Goal: Task Accomplishment & Management: Use online tool/utility

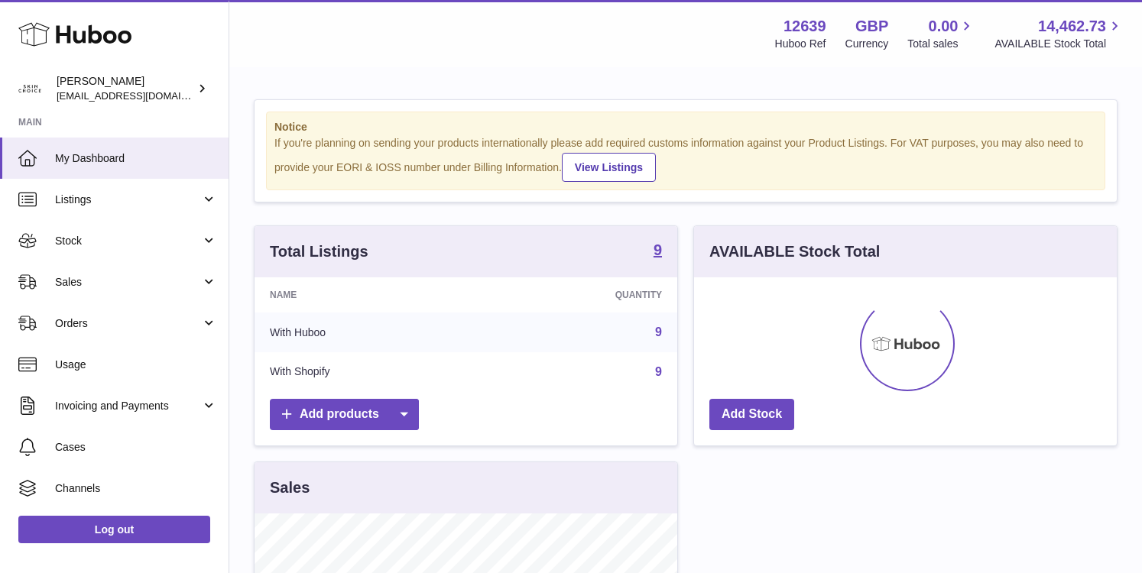
scroll to position [238, 423]
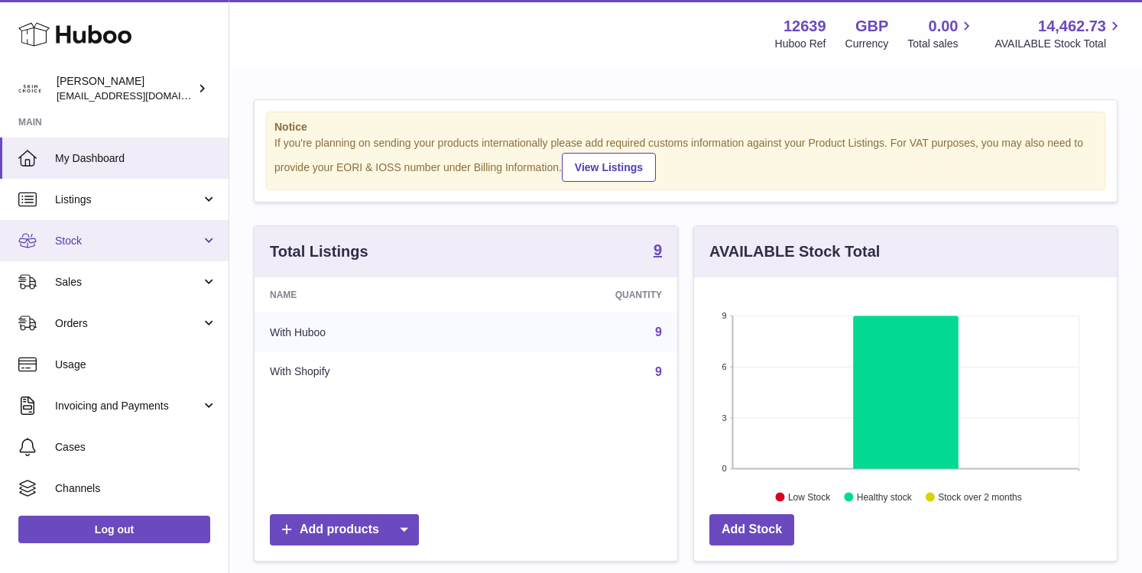
click at [177, 253] on link "Stock" at bounding box center [114, 240] width 229 height 41
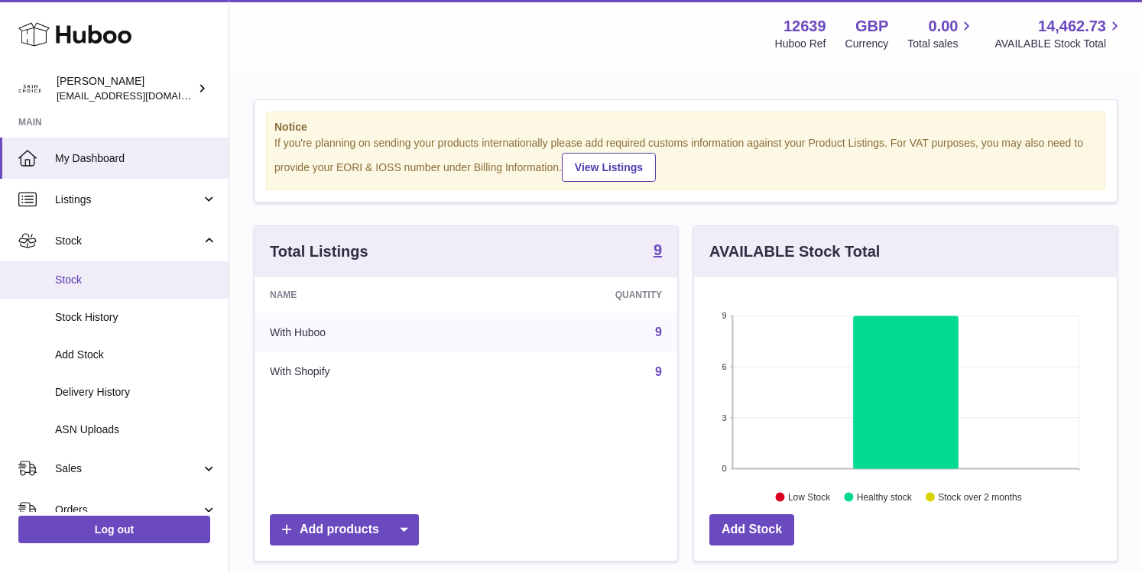
click at [153, 277] on span "Stock" at bounding box center [136, 280] width 162 height 15
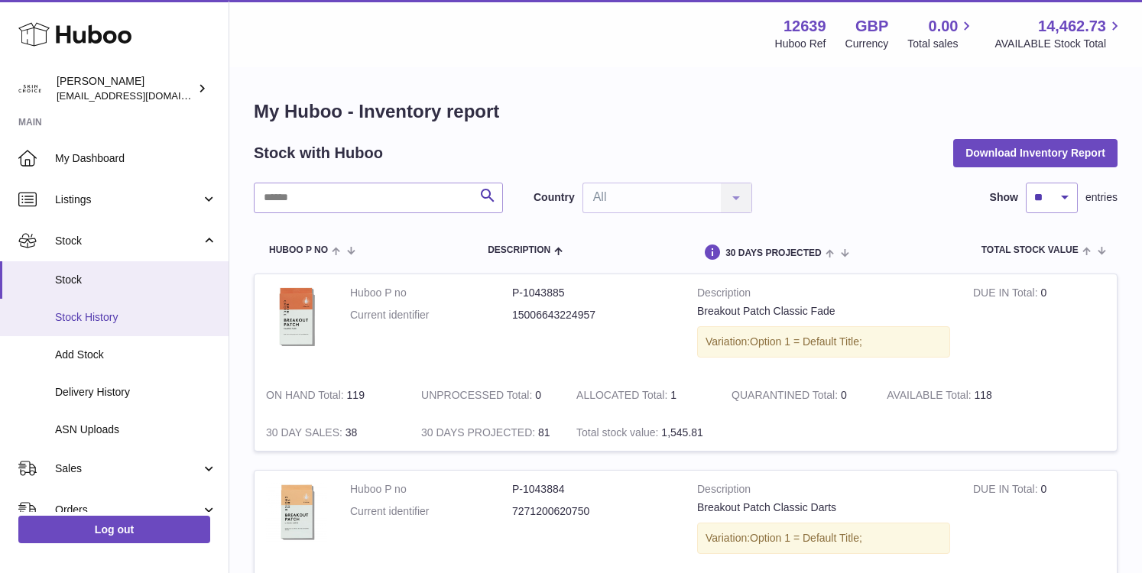
scroll to position [71, 0]
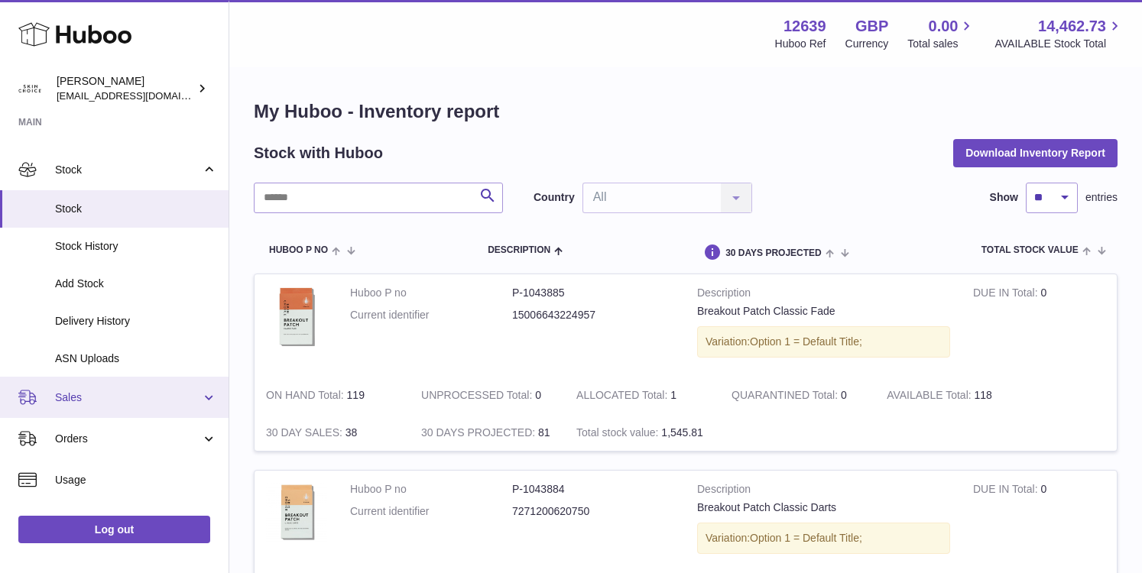
click at [142, 394] on span "Sales" at bounding box center [128, 398] width 146 height 15
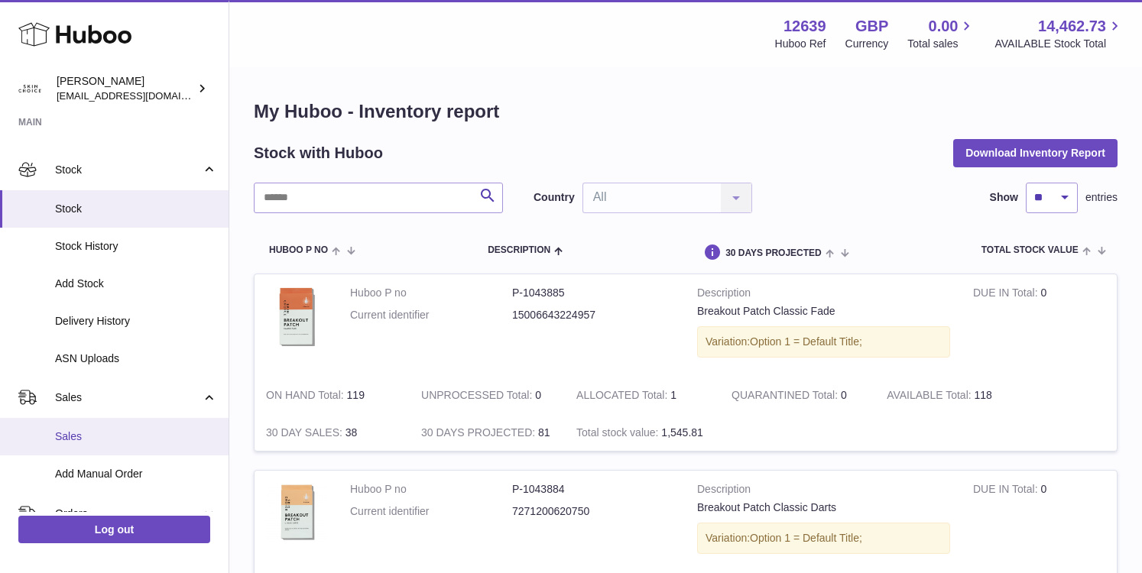
click at [127, 420] on link "Sales" at bounding box center [114, 436] width 229 height 37
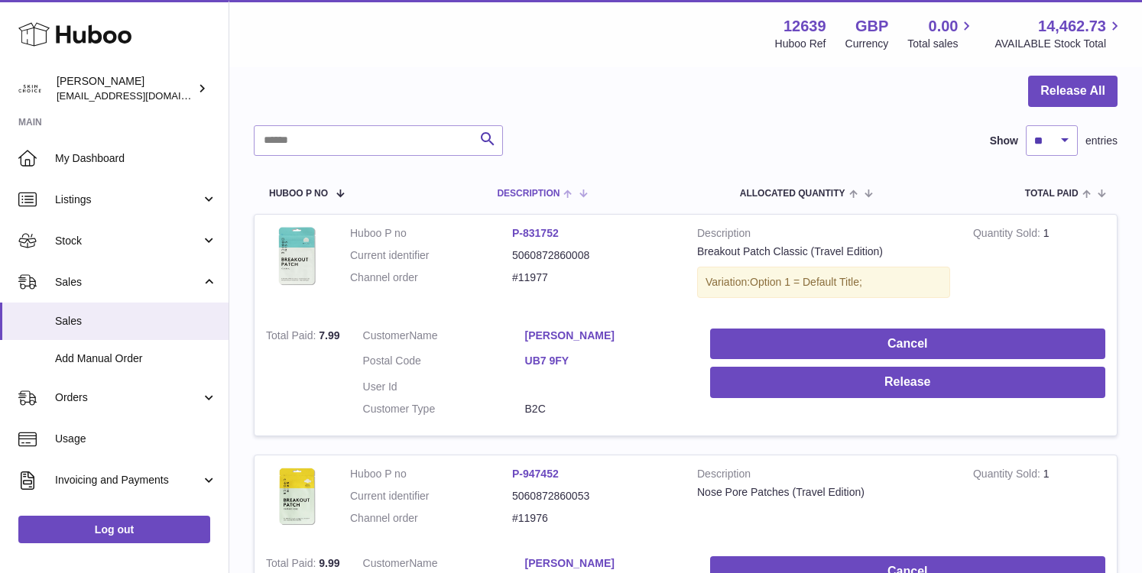
scroll to position [178, 0]
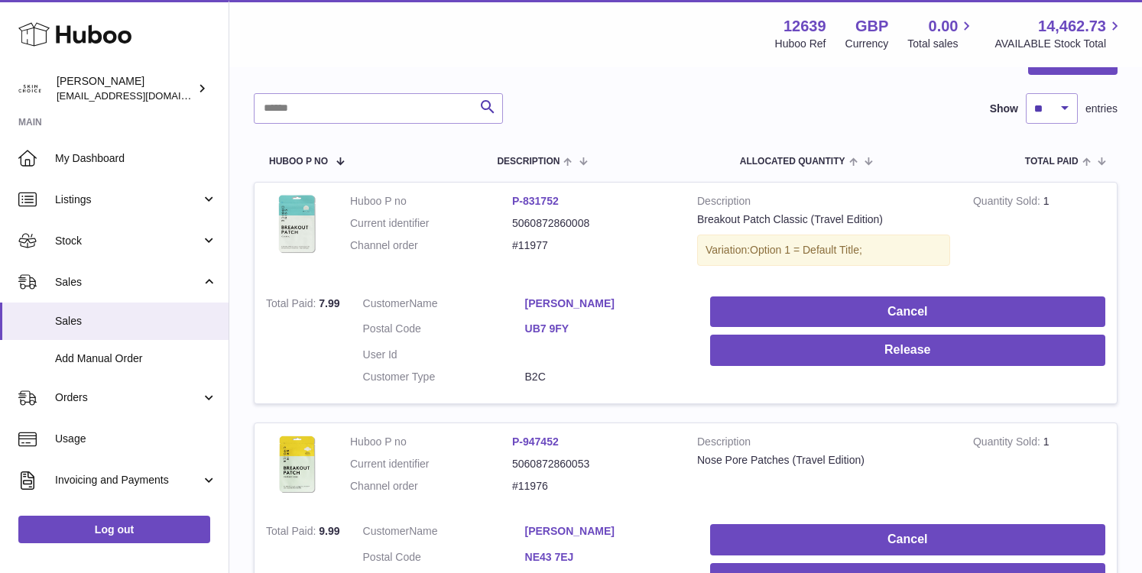
click at [1091, 75] on div at bounding box center [686, 69] width 864 height 50
click at [1085, 74] on button "Release All" at bounding box center [1072, 59] width 89 height 31
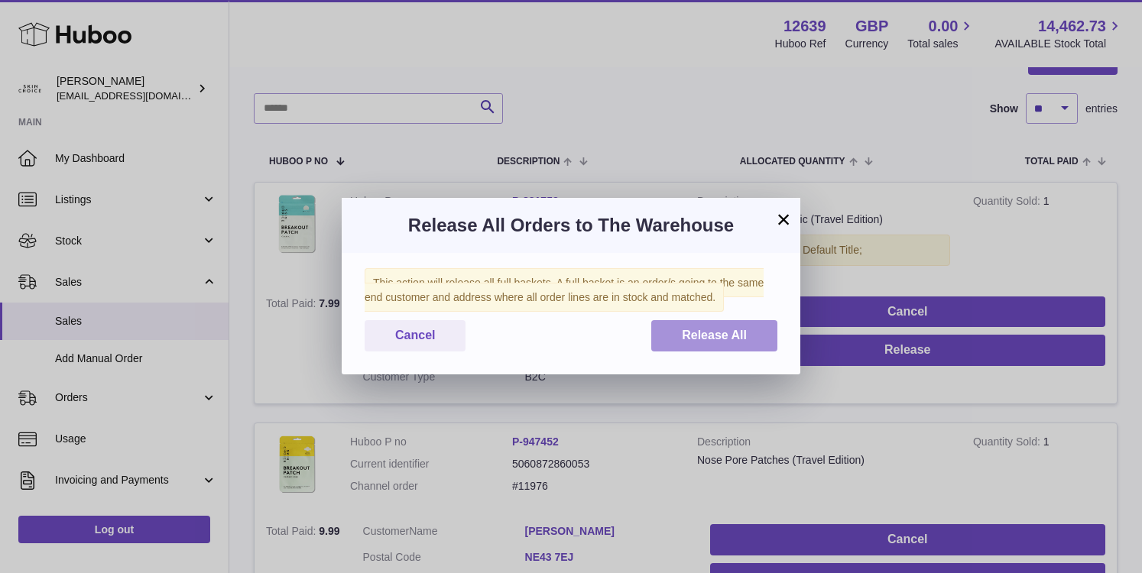
click at [715, 339] on span "Release All" at bounding box center [714, 335] width 65 height 13
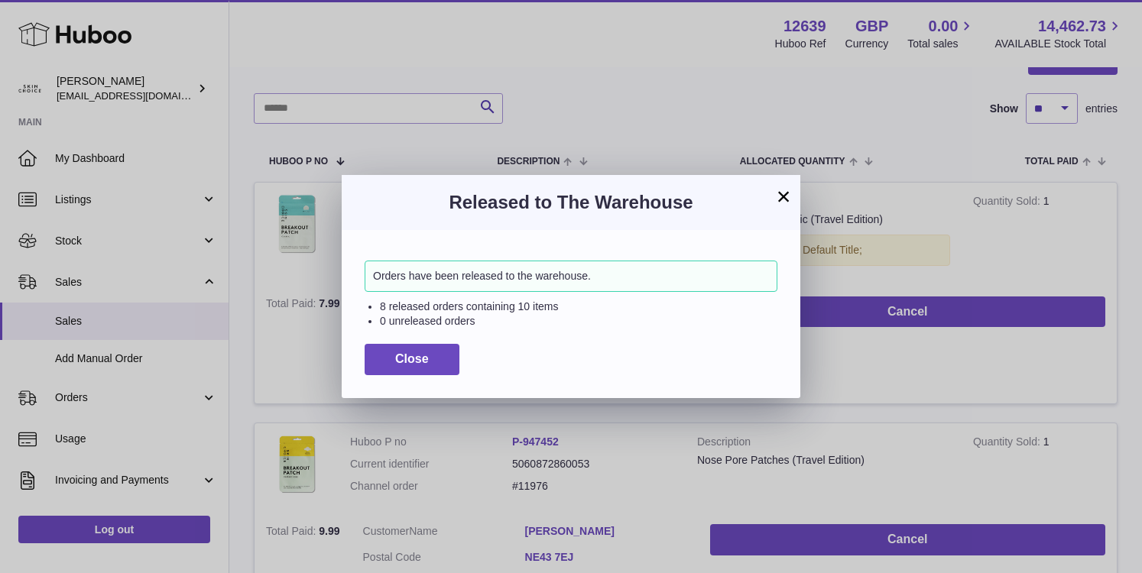
click at [783, 194] on button "×" at bounding box center [783, 196] width 18 height 18
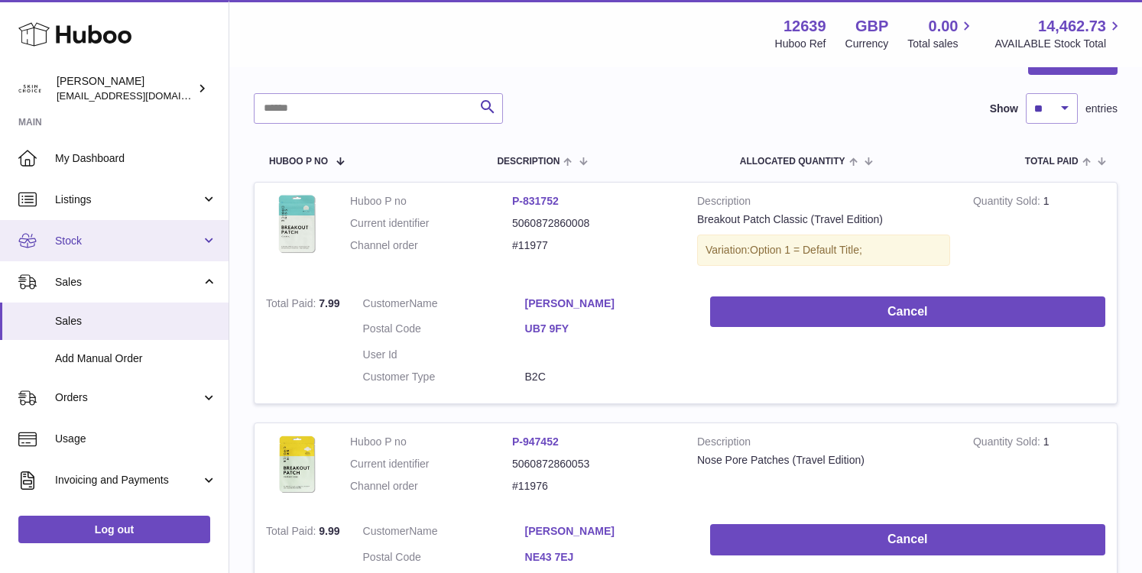
click at [168, 254] on link "Stock" at bounding box center [114, 240] width 229 height 41
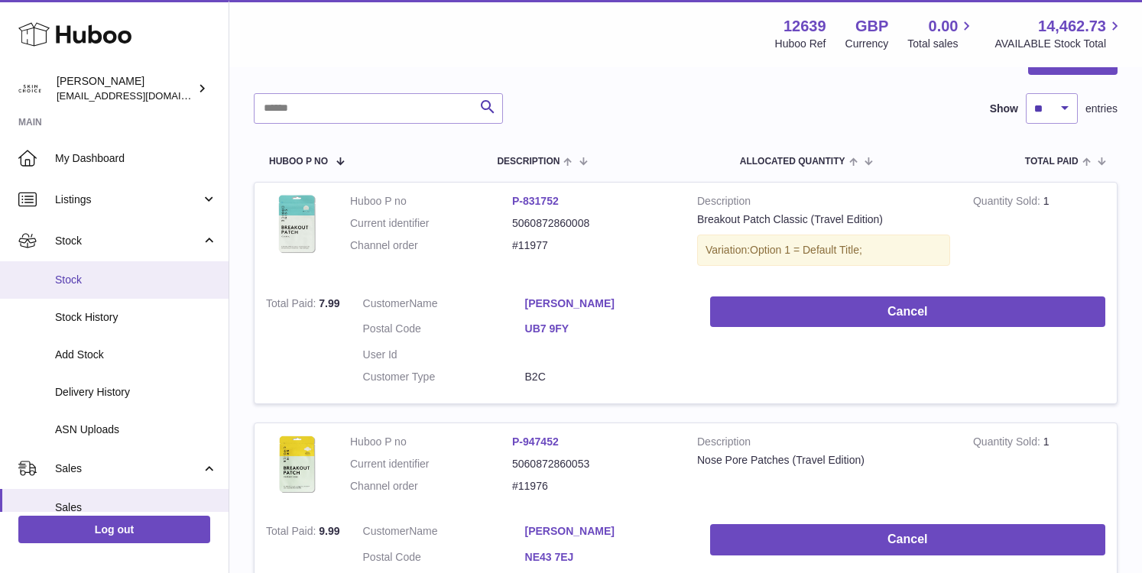
click at [153, 279] on span "Stock" at bounding box center [136, 280] width 162 height 15
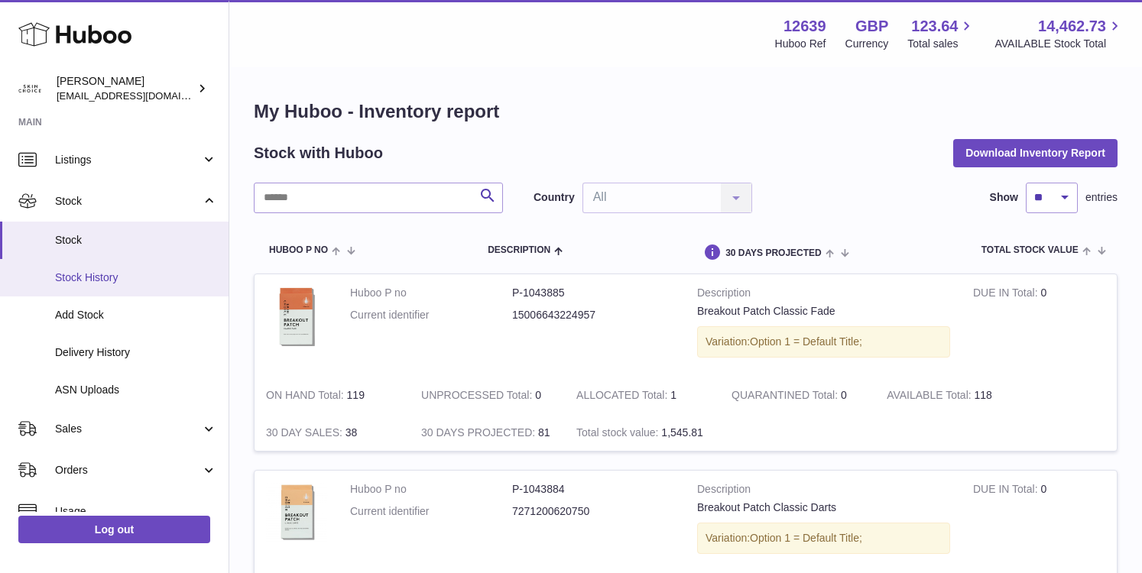
scroll to position [65, 0]
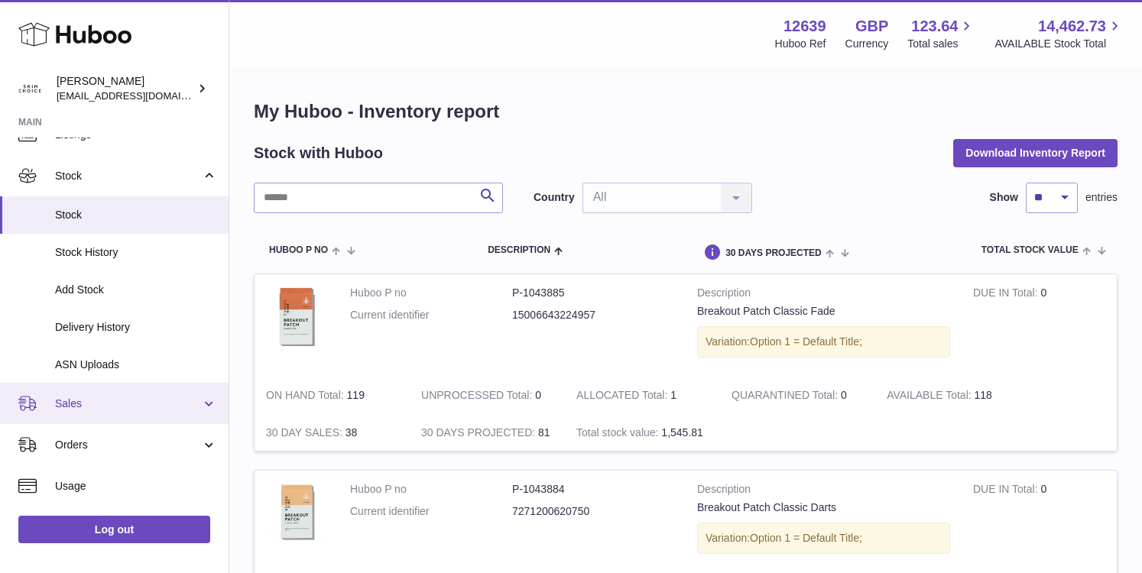
click at [150, 411] on link "Sales" at bounding box center [114, 403] width 229 height 41
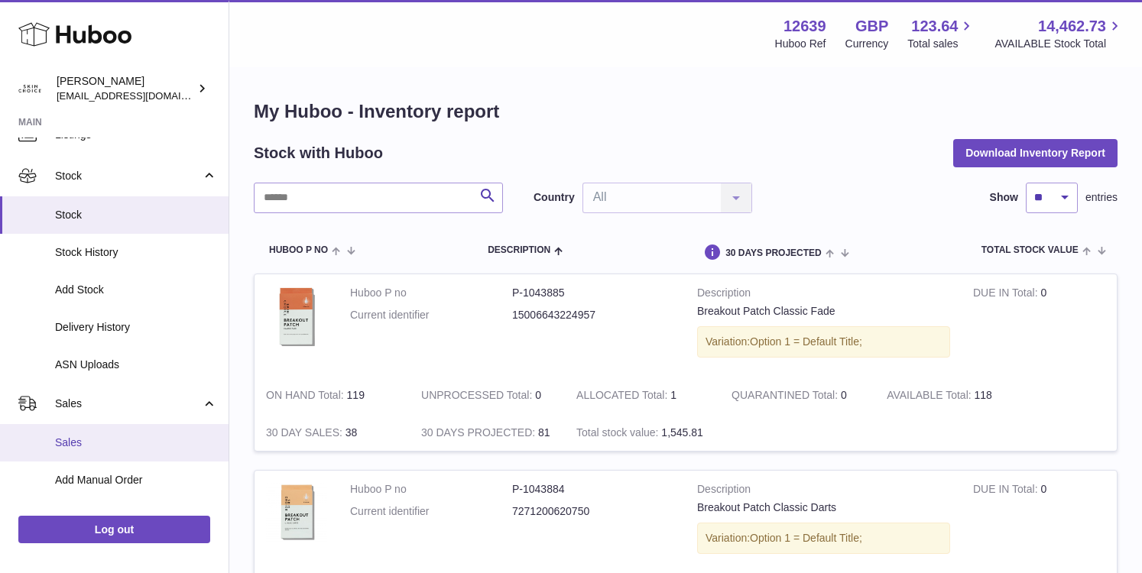
click at [132, 442] on span "Sales" at bounding box center [136, 443] width 162 height 15
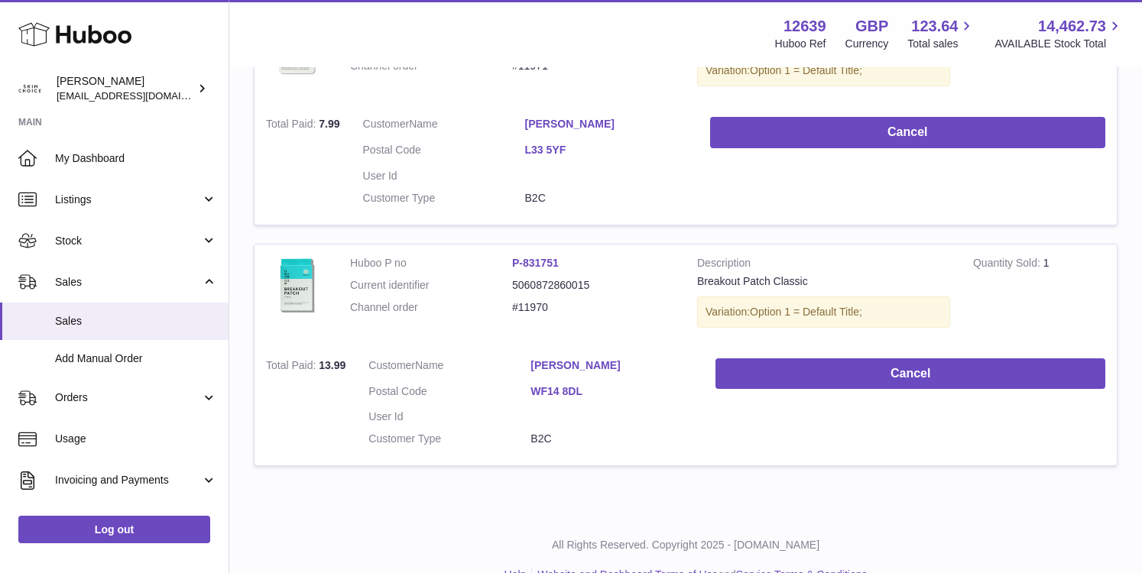
scroll to position [2304, 0]
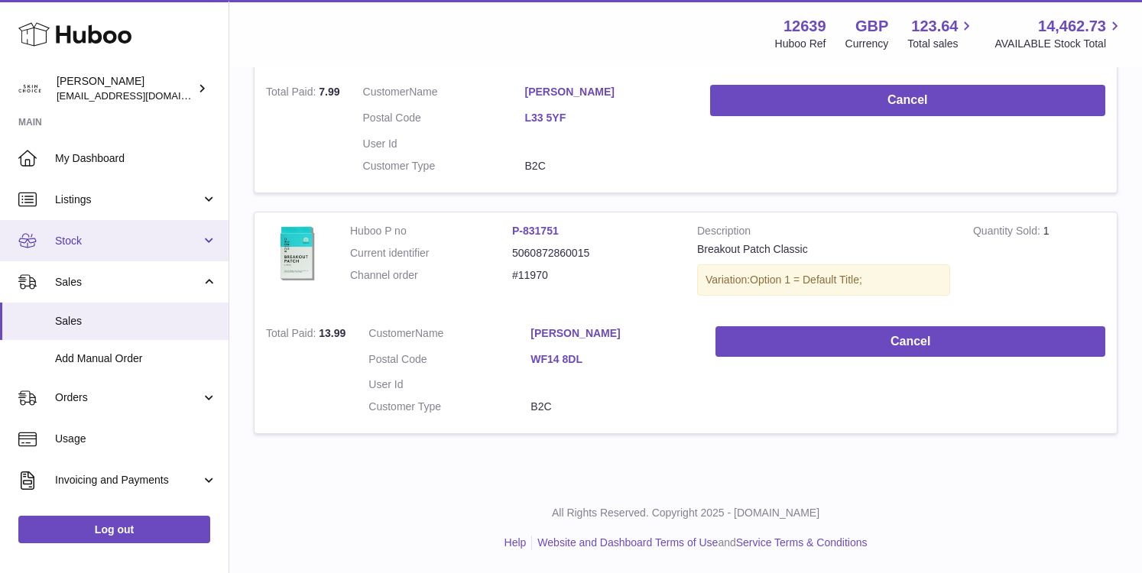
click at [135, 234] on span "Stock" at bounding box center [128, 241] width 146 height 15
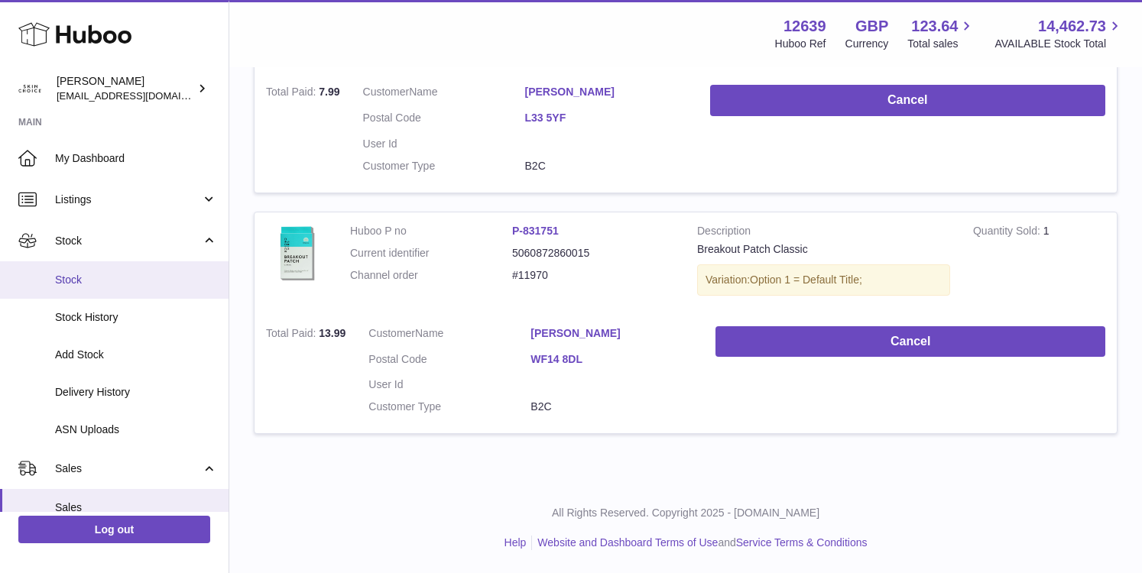
click at [125, 273] on span "Stock" at bounding box center [136, 280] width 162 height 15
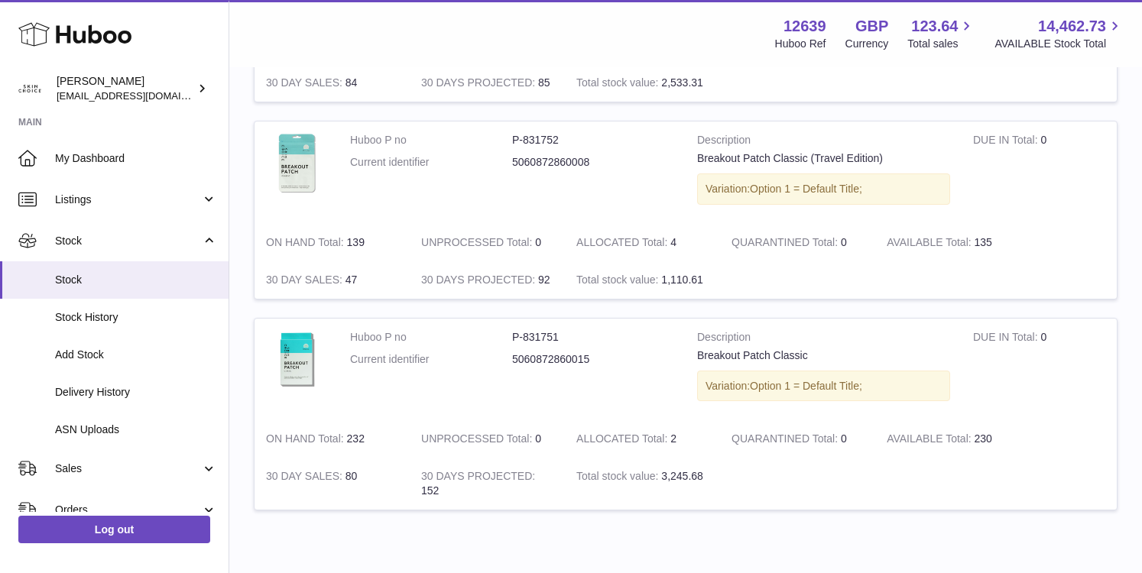
scroll to position [1516, 0]
